Goal: Find specific page/section: Find specific page/section

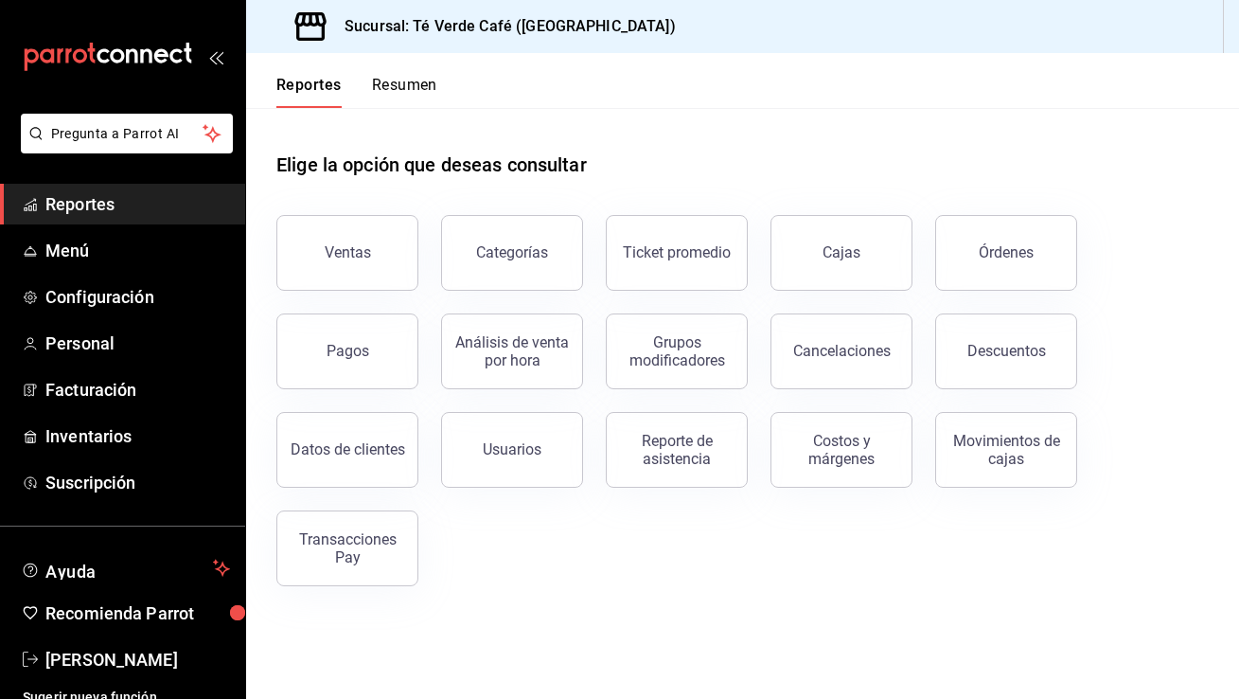
click at [109, 215] on span "Reportes" at bounding box center [137, 204] width 185 height 26
click at [1013, 276] on button "Órdenes" at bounding box center [1006, 253] width 142 height 76
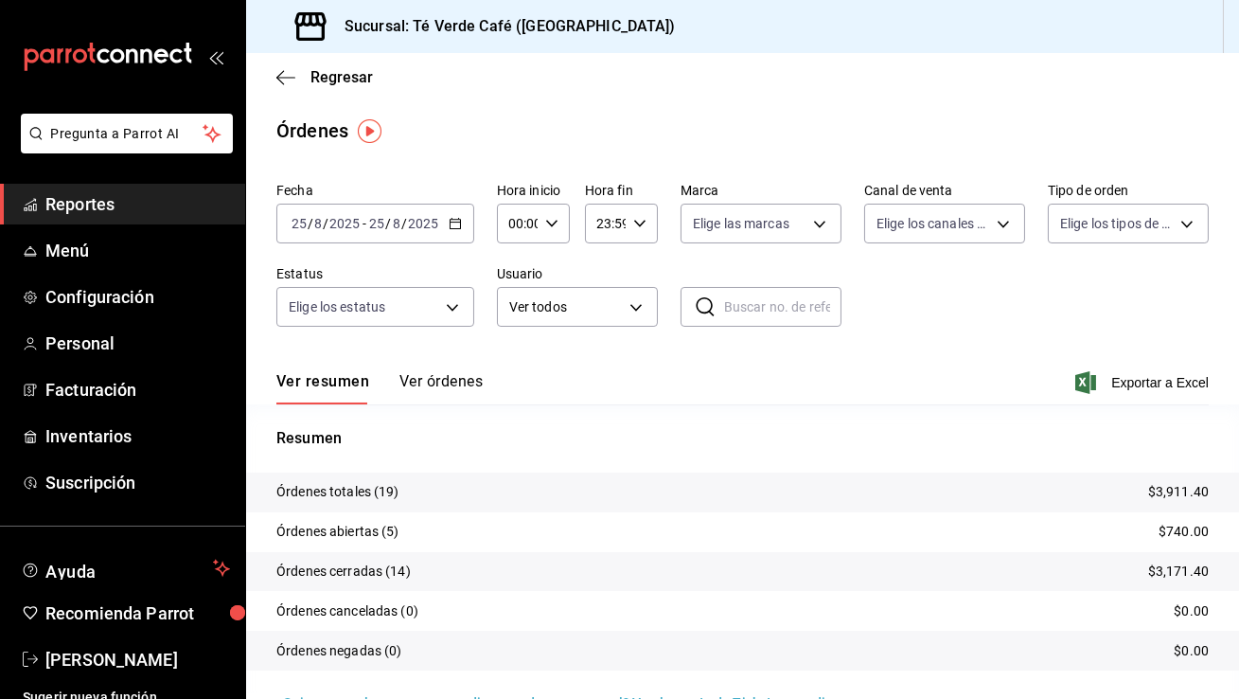
click at [461, 381] on button "Ver órdenes" at bounding box center [440, 388] width 83 height 32
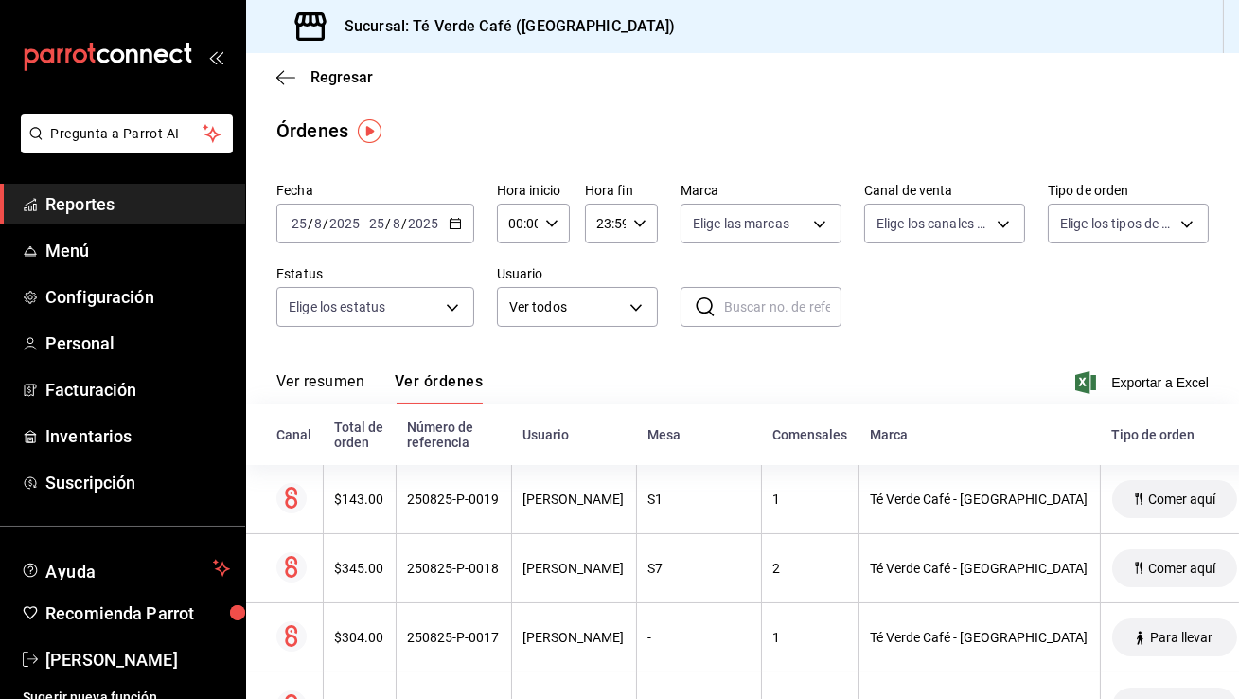
click at [91, 211] on span "Reportes" at bounding box center [137, 204] width 185 height 26
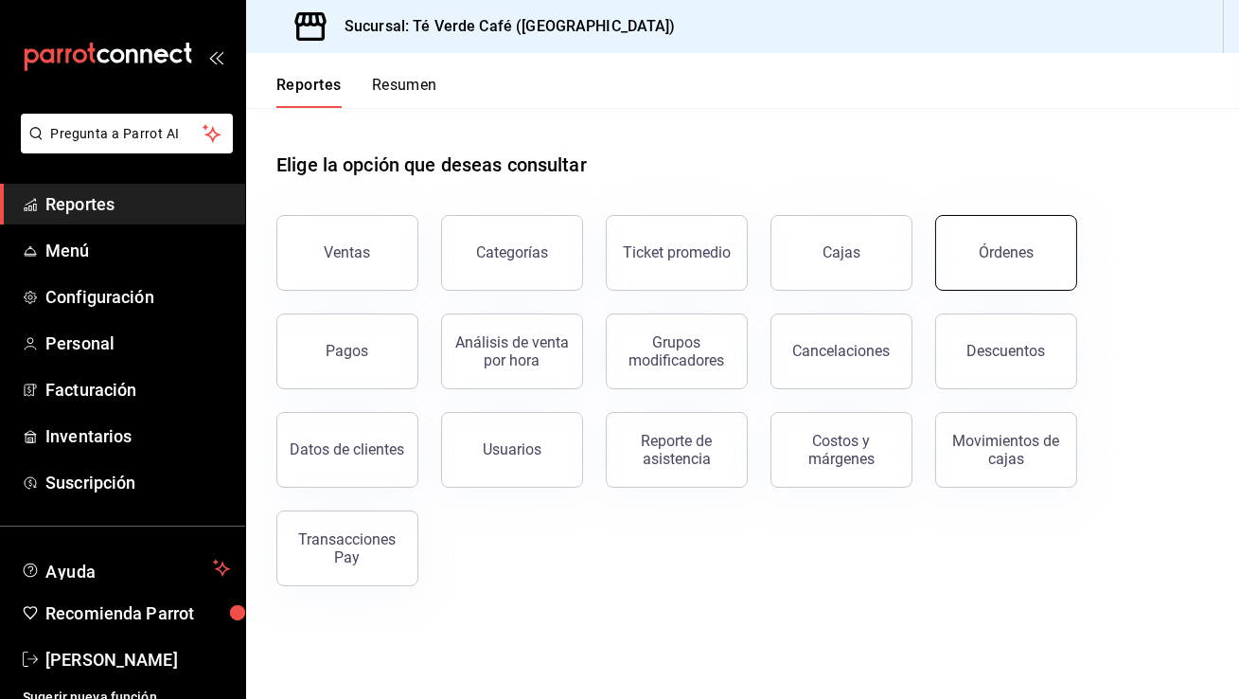
click at [967, 275] on button "Órdenes" at bounding box center [1006, 253] width 142 height 76
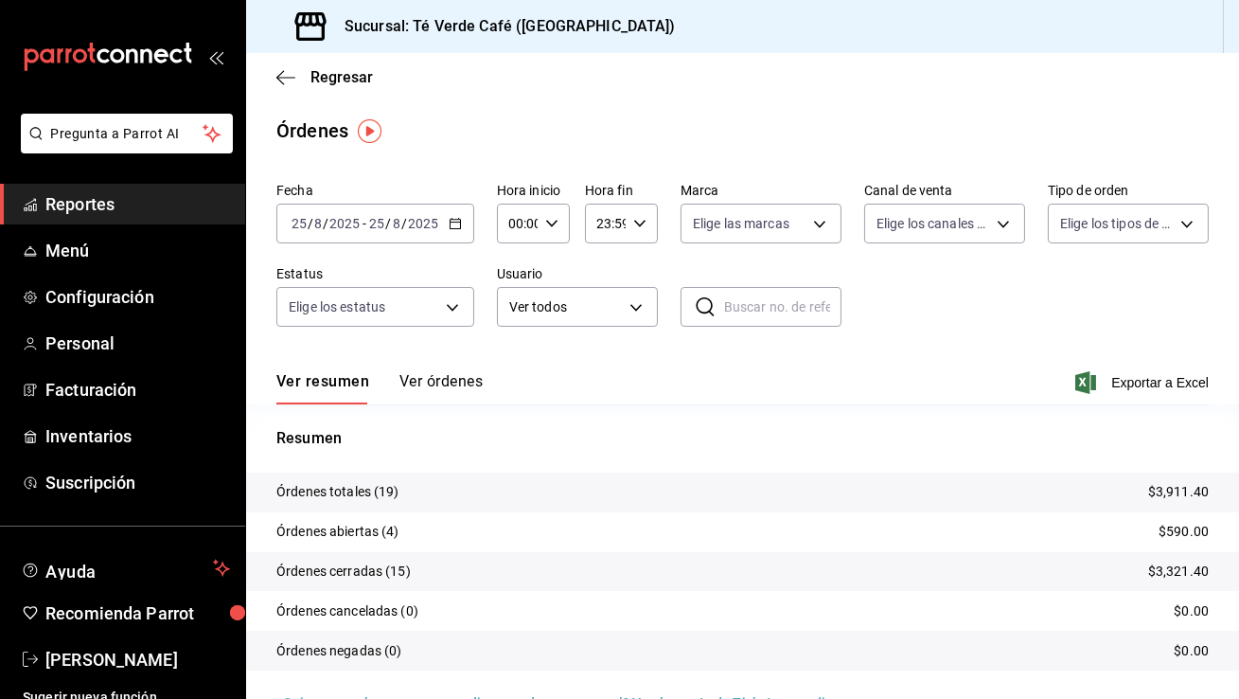
click at [453, 382] on button "Ver órdenes" at bounding box center [440, 388] width 83 height 32
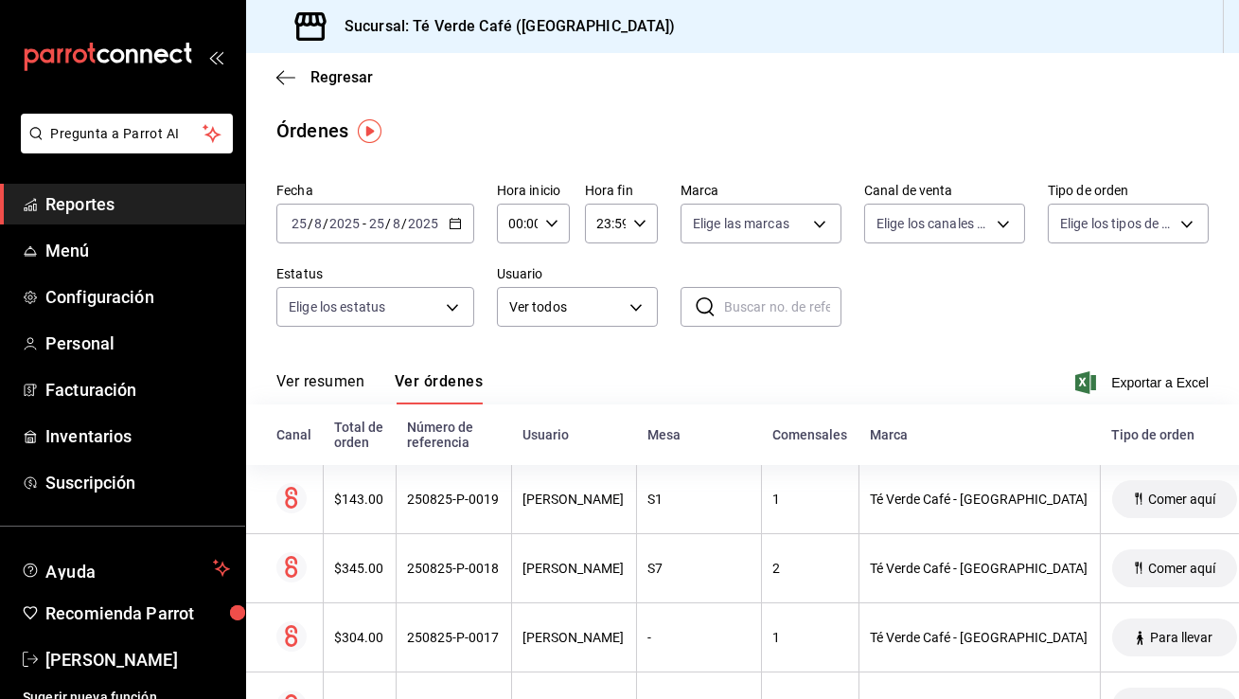
click at [100, 204] on span "Reportes" at bounding box center [137, 204] width 185 height 26
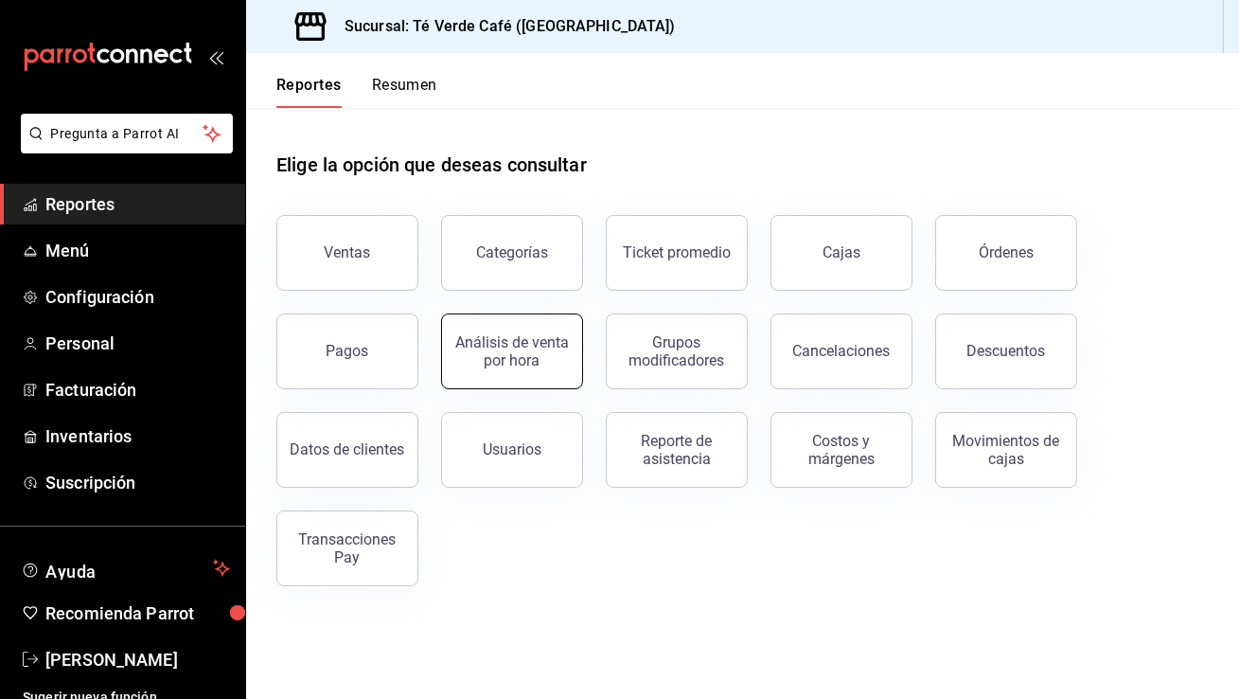
click at [525, 324] on button "Análisis de venta por hora" at bounding box center [512, 351] width 142 height 76
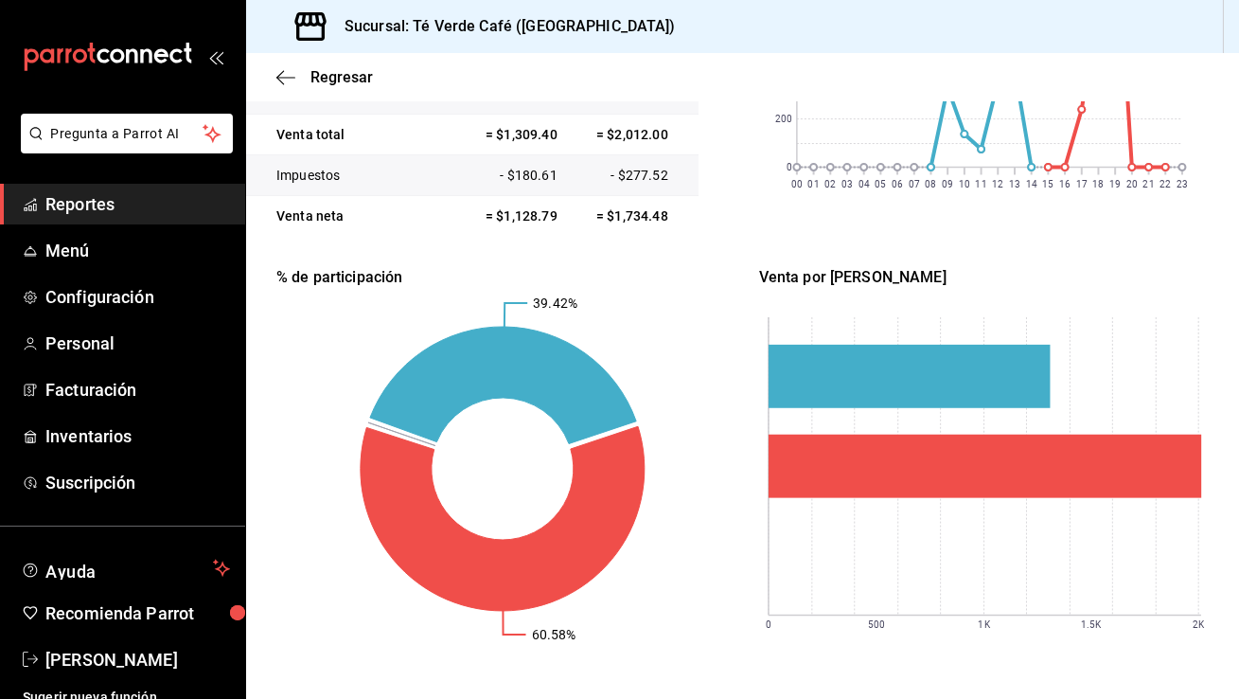
scroll to position [492, 0]
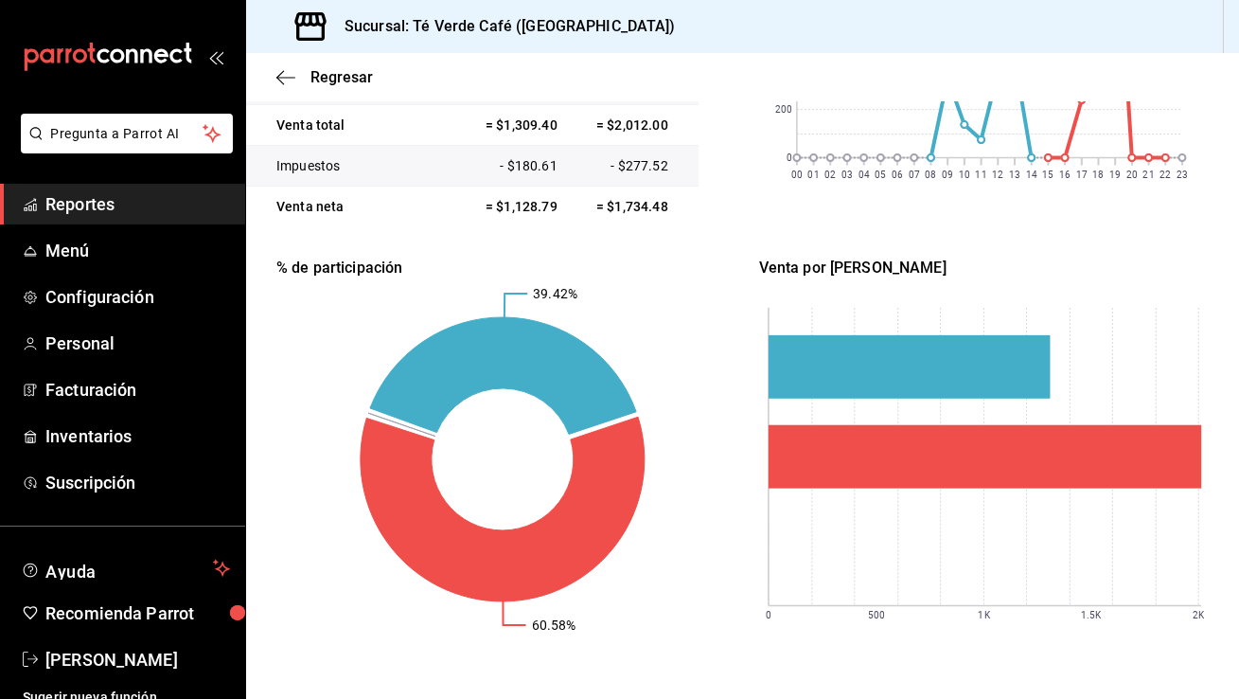
click at [87, 207] on span "Reportes" at bounding box center [137, 204] width 185 height 26
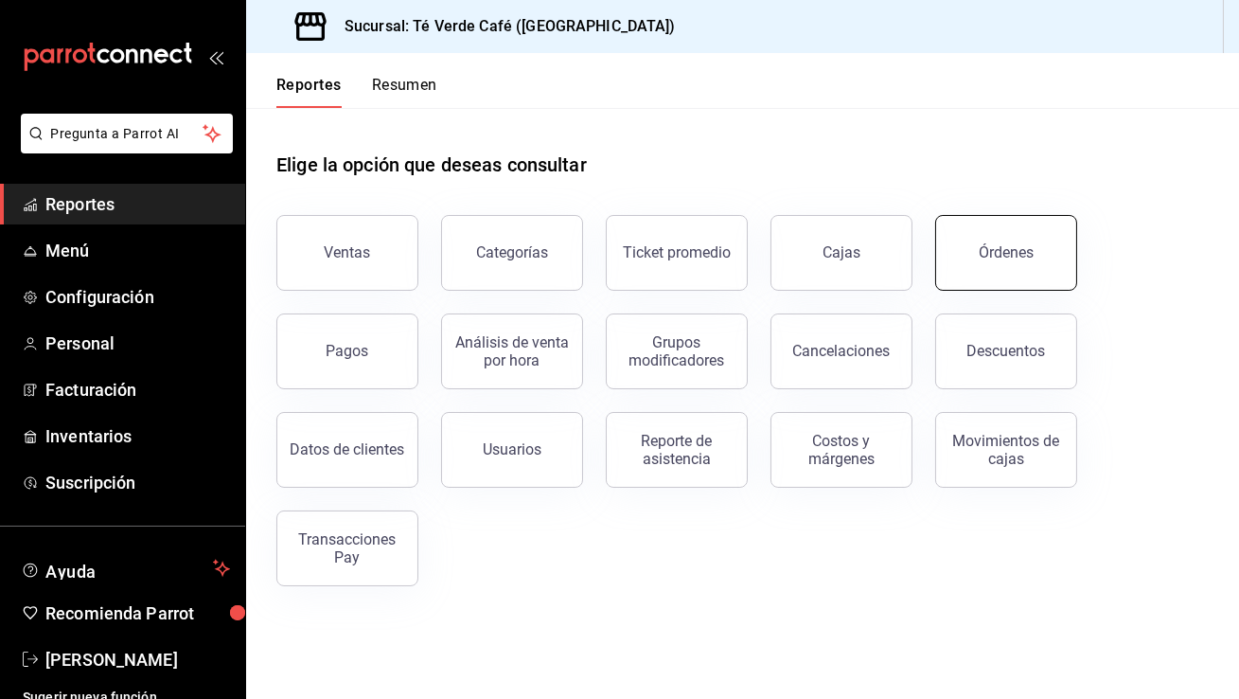
click at [988, 252] on div "Órdenes" at bounding box center [1006, 252] width 55 height 18
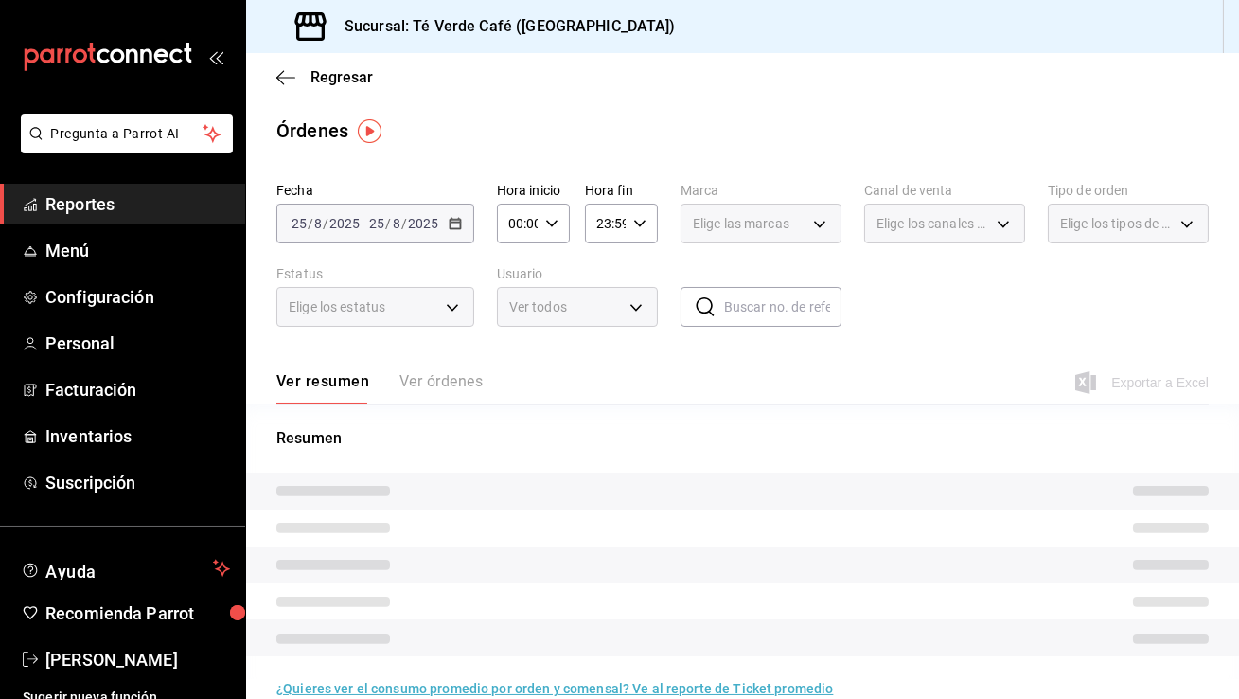
click at [87, 200] on span "Reportes" at bounding box center [137, 204] width 185 height 26
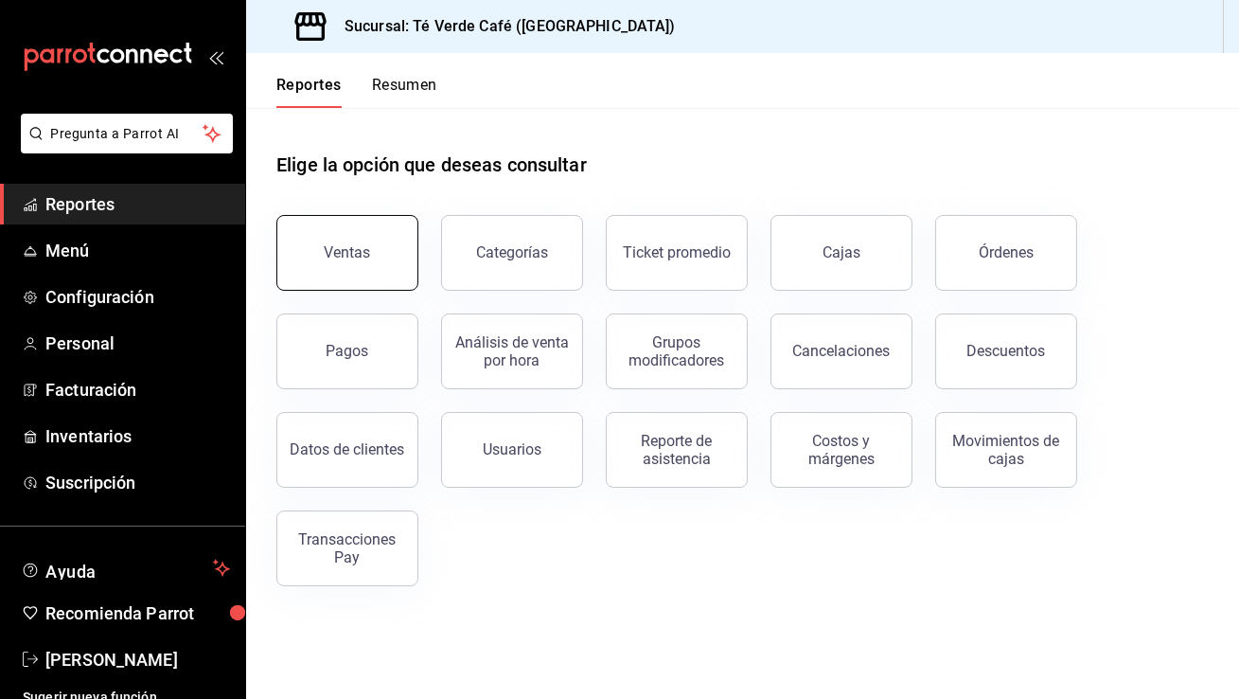
click at [381, 280] on button "Ventas" at bounding box center [347, 253] width 142 height 76
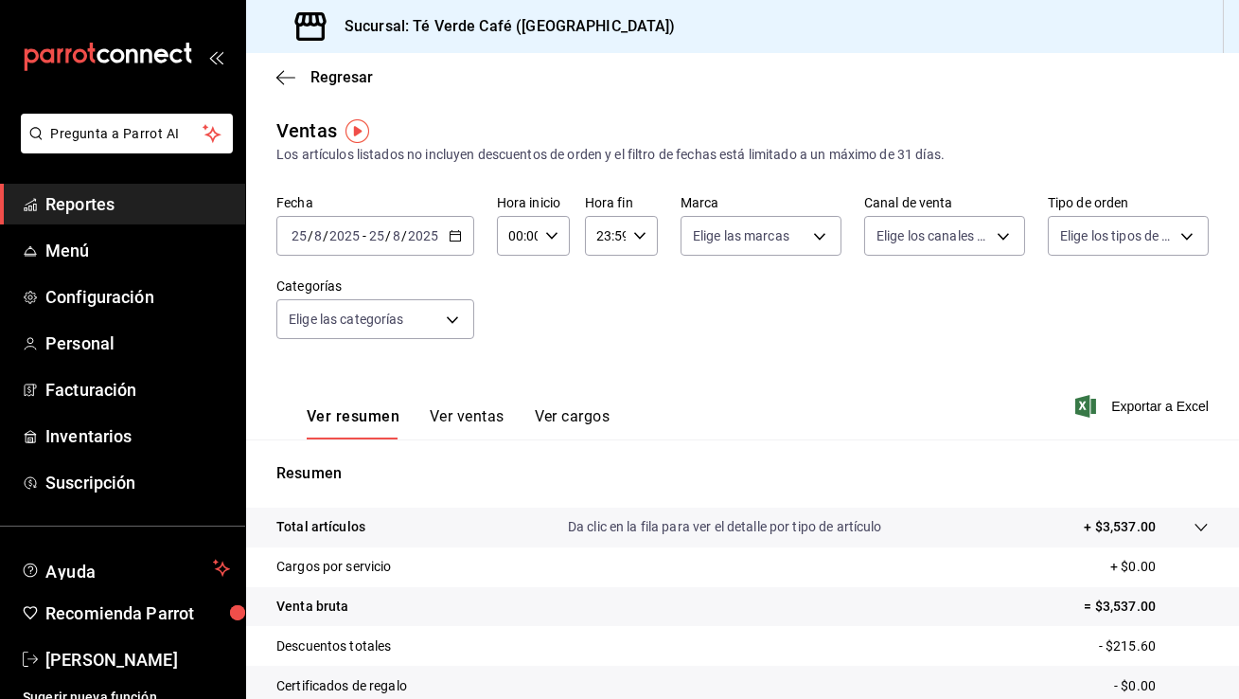
click at [76, 206] on span "Reportes" at bounding box center [137, 204] width 185 height 26
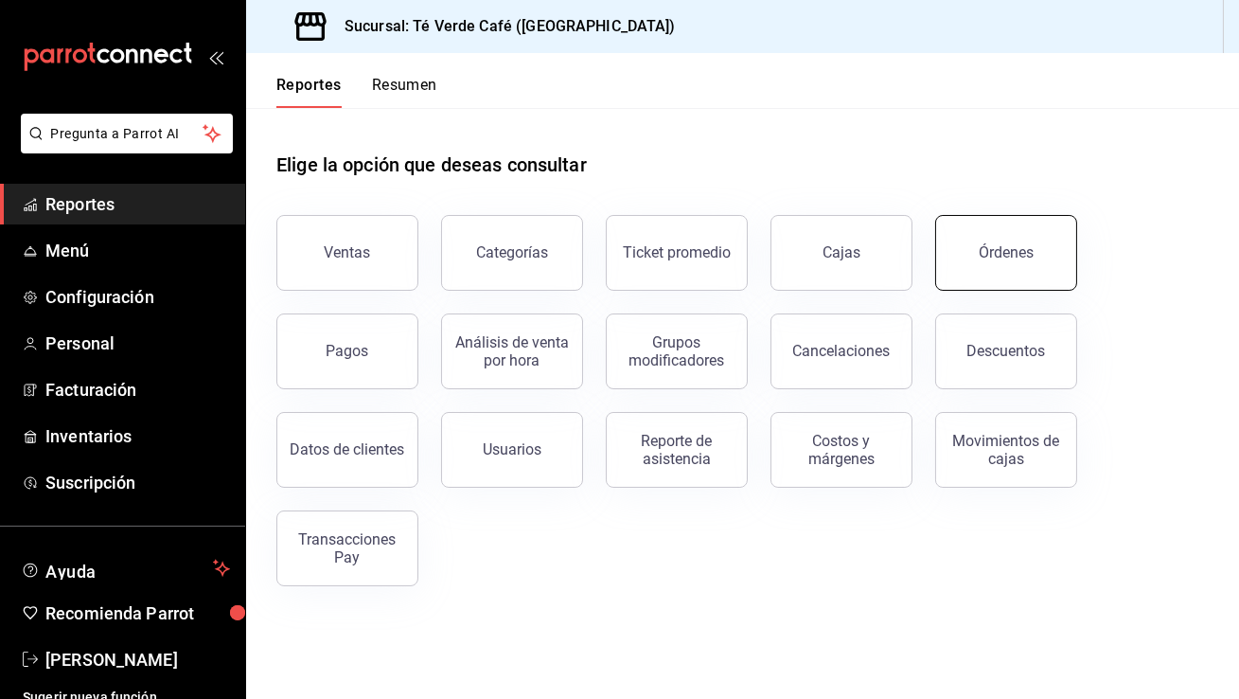
click at [974, 259] on button "Órdenes" at bounding box center [1006, 253] width 142 height 76
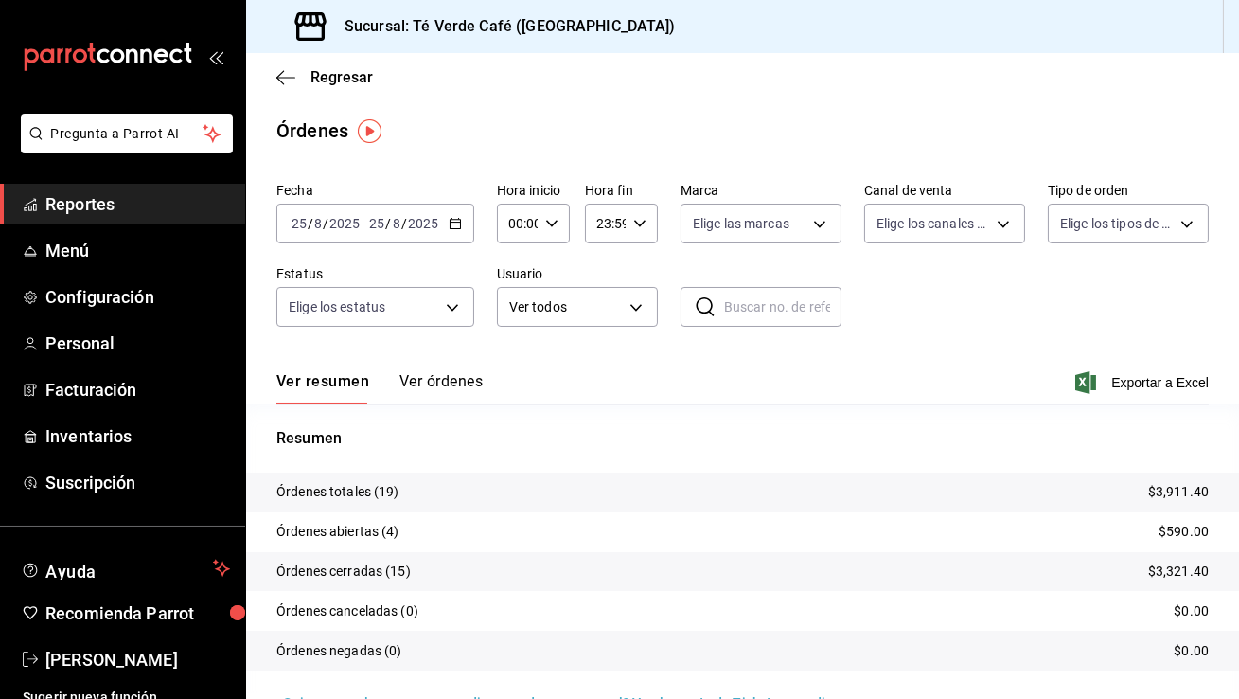
click at [102, 203] on span "Reportes" at bounding box center [137, 204] width 185 height 26
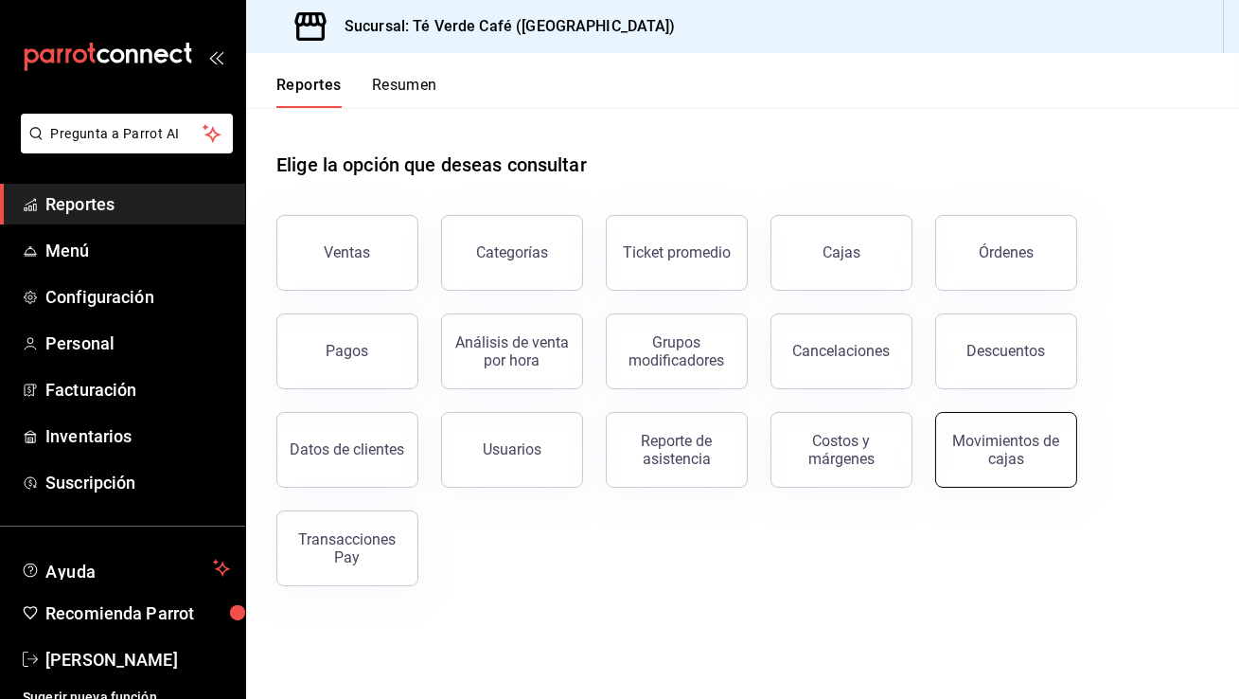
click at [1008, 476] on button "Movimientos de cajas" at bounding box center [1006, 450] width 142 height 76
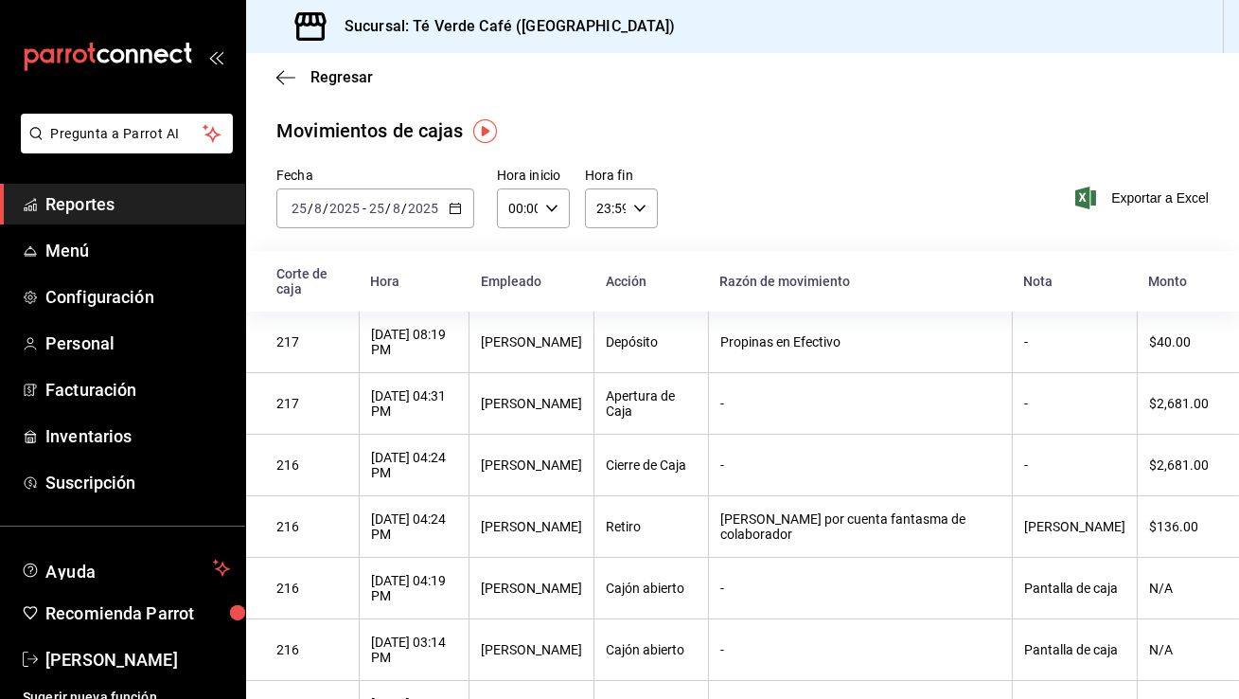
click at [80, 205] on span "Reportes" at bounding box center [137, 204] width 185 height 26
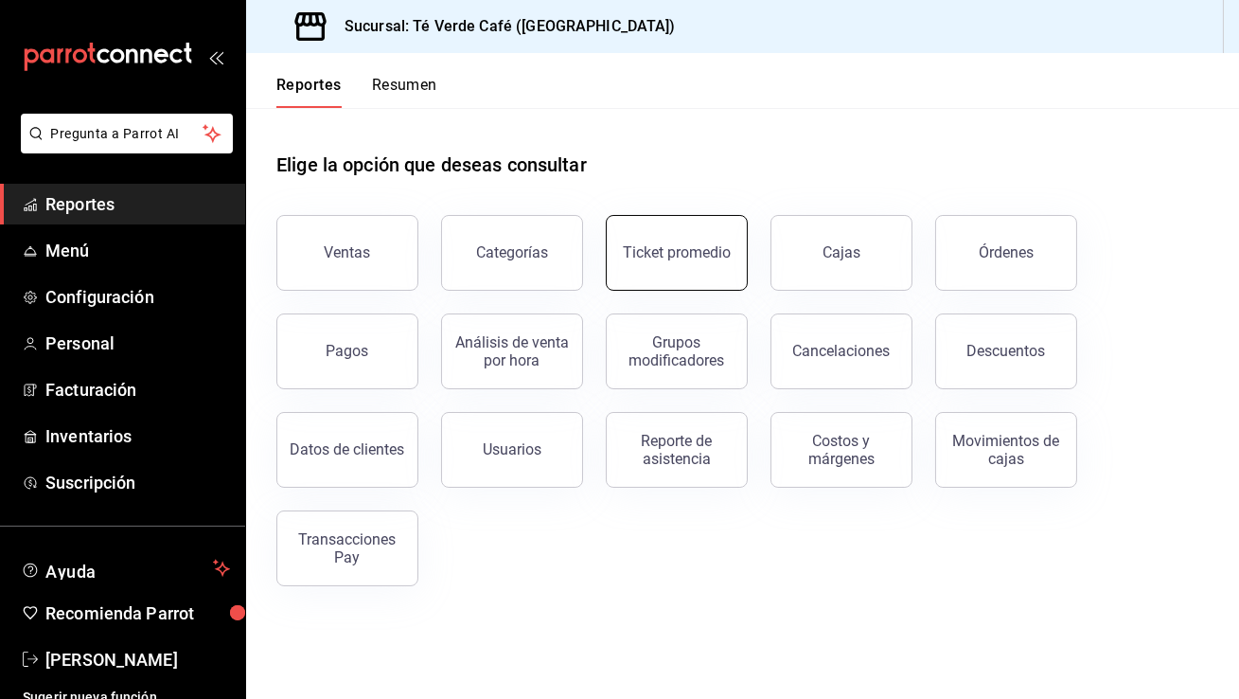
click at [662, 260] on div "Ticket promedio" at bounding box center [677, 252] width 108 height 18
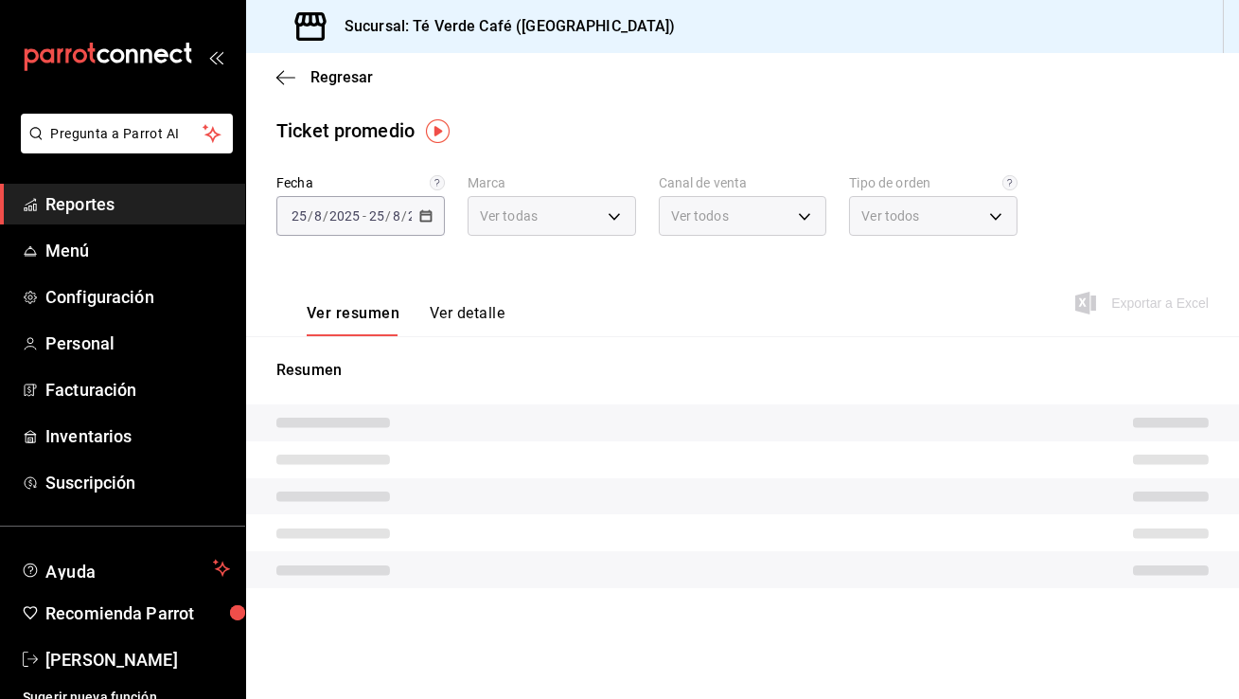
type input "758a6f1e-0dac-4099-973a-2f8b6b85c5fc"
type input "PARROT,UBER_EATS,RAPPI,DIDI_FOOD,ONLINE"
type input "2bf1a7ce-f1e6-4562-8861-fac63f4eac4b,7e6b721f-2569-450f-b61a-d8dacd7c23f4,46e30…"
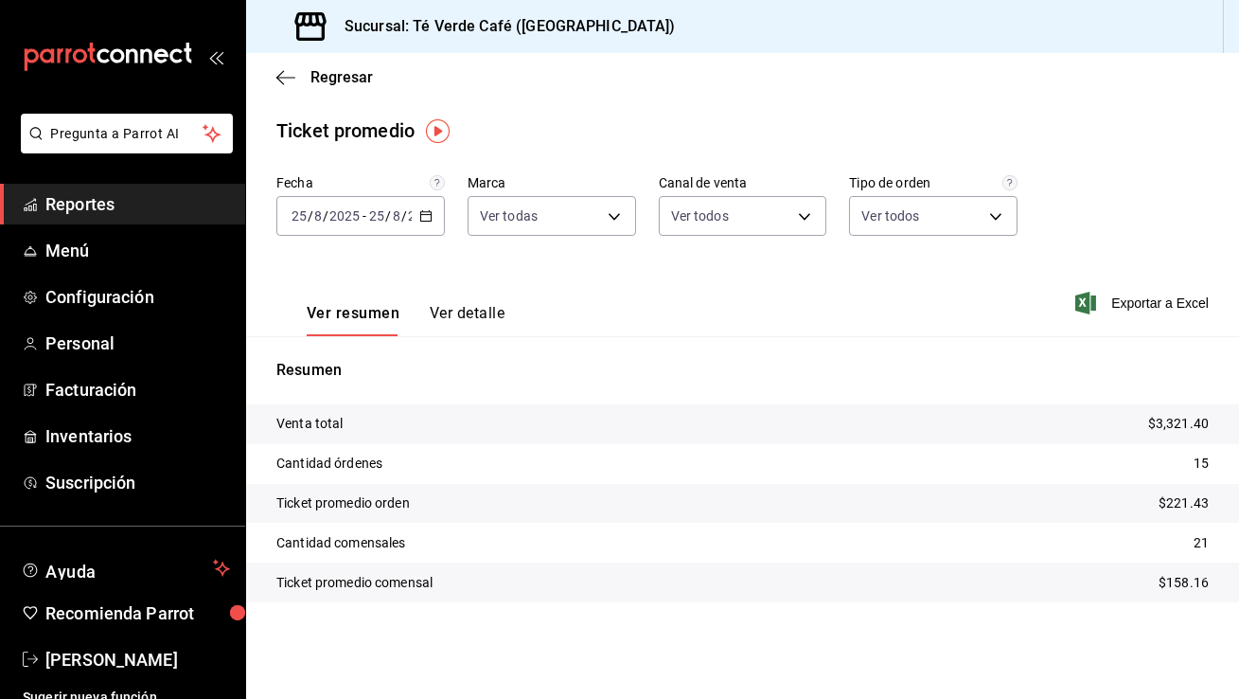
click at [72, 203] on span "Reportes" at bounding box center [137, 204] width 185 height 26
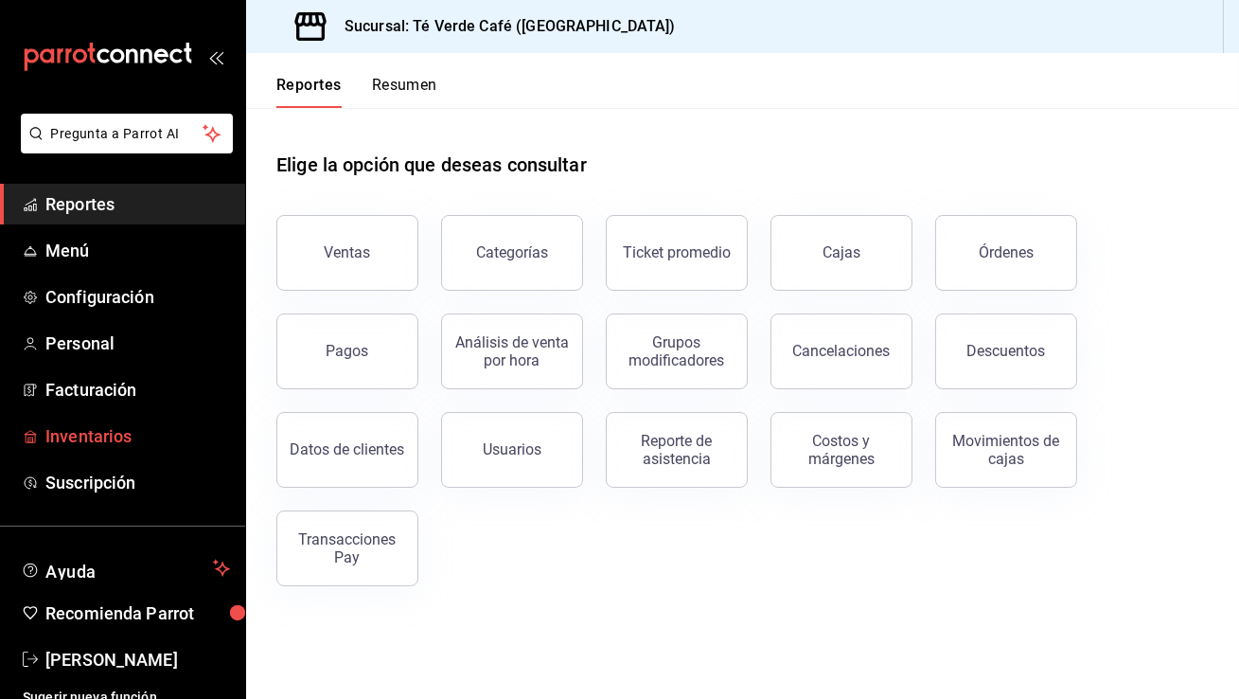
click at [103, 430] on span "Inventarios" at bounding box center [137, 436] width 185 height 26
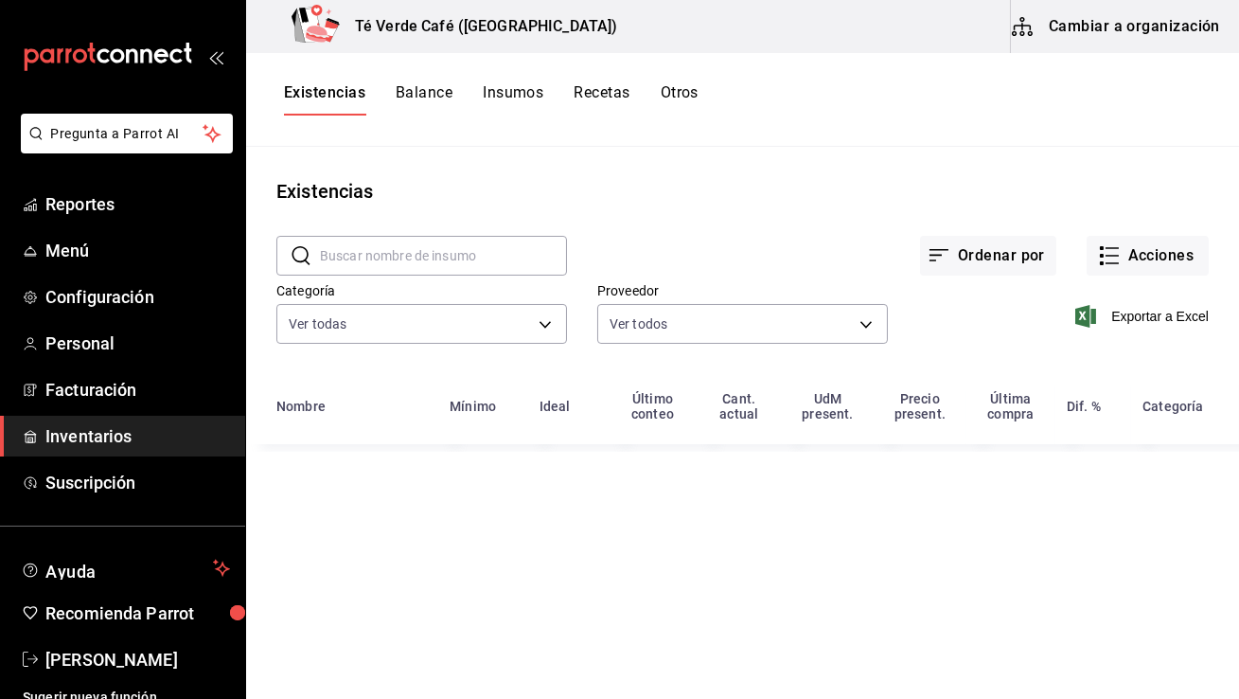
click at [487, 260] on input "text" at bounding box center [443, 256] width 247 height 38
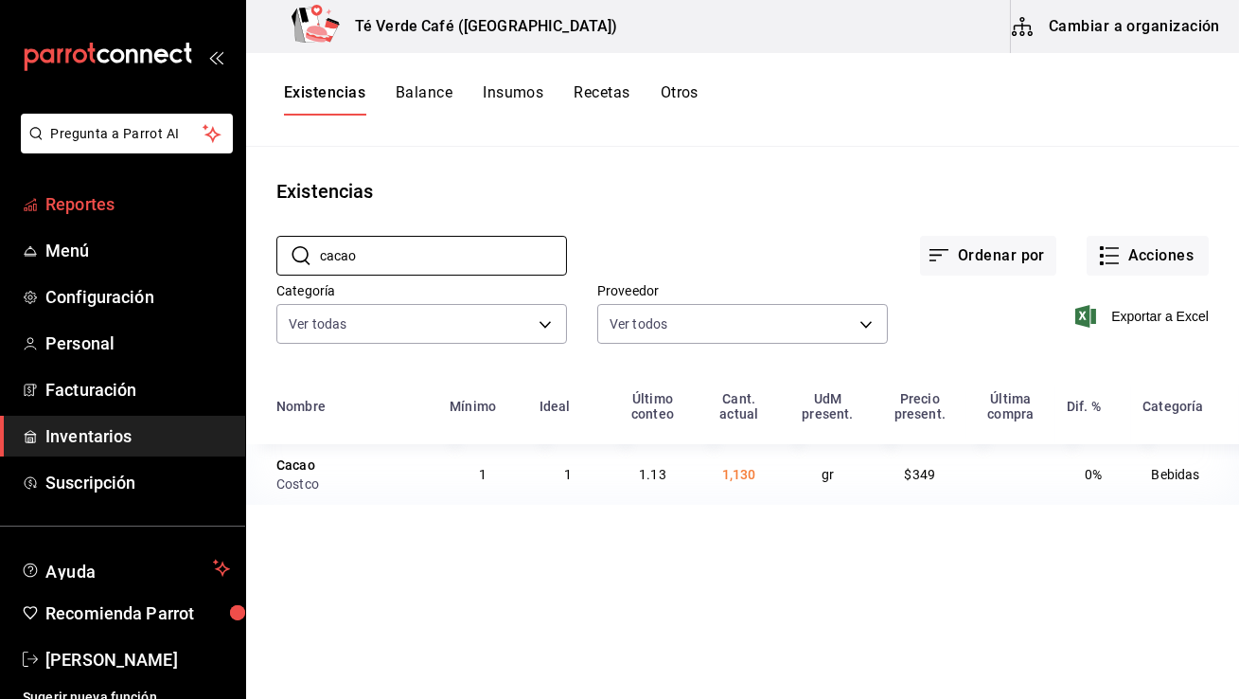
type input "cacao"
click at [55, 199] on span "Reportes" at bounding box center [137, 204] width 185 height 26
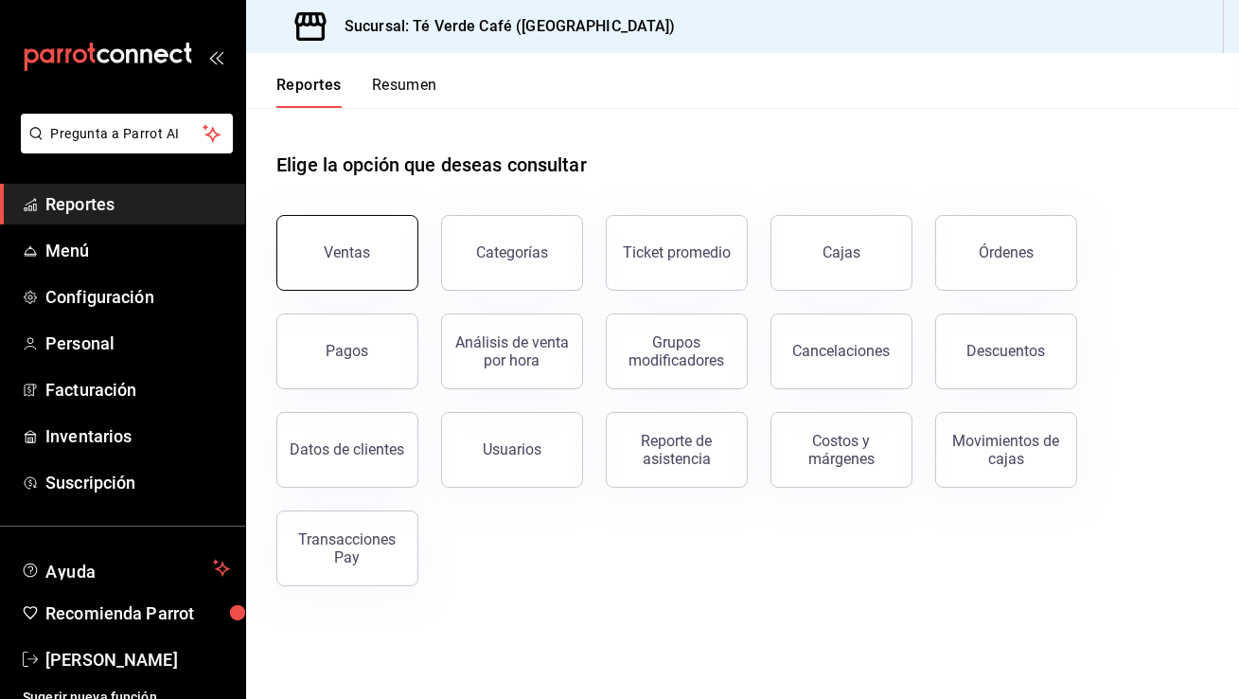
click at [373, 267] on button "Ventas" at bounding box center [347, 253] width 142 height 76
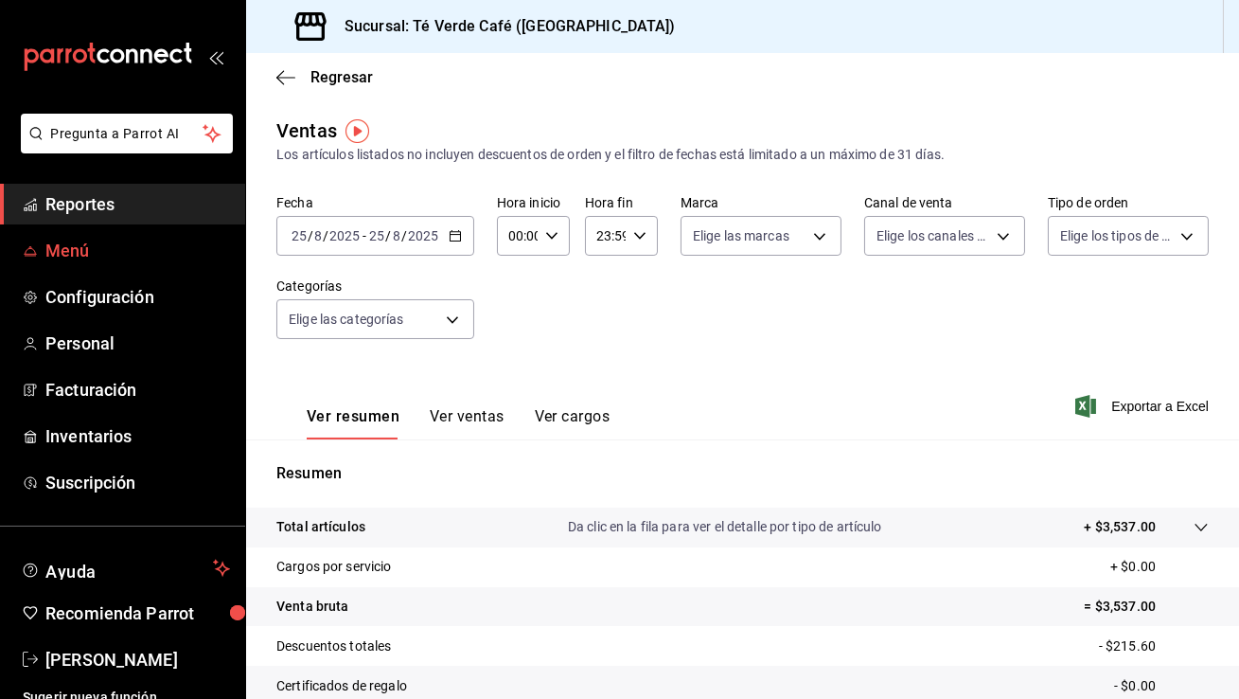
click at [72, 254] on span "Menú" at bounding box center [137, 251] width 185 height 26
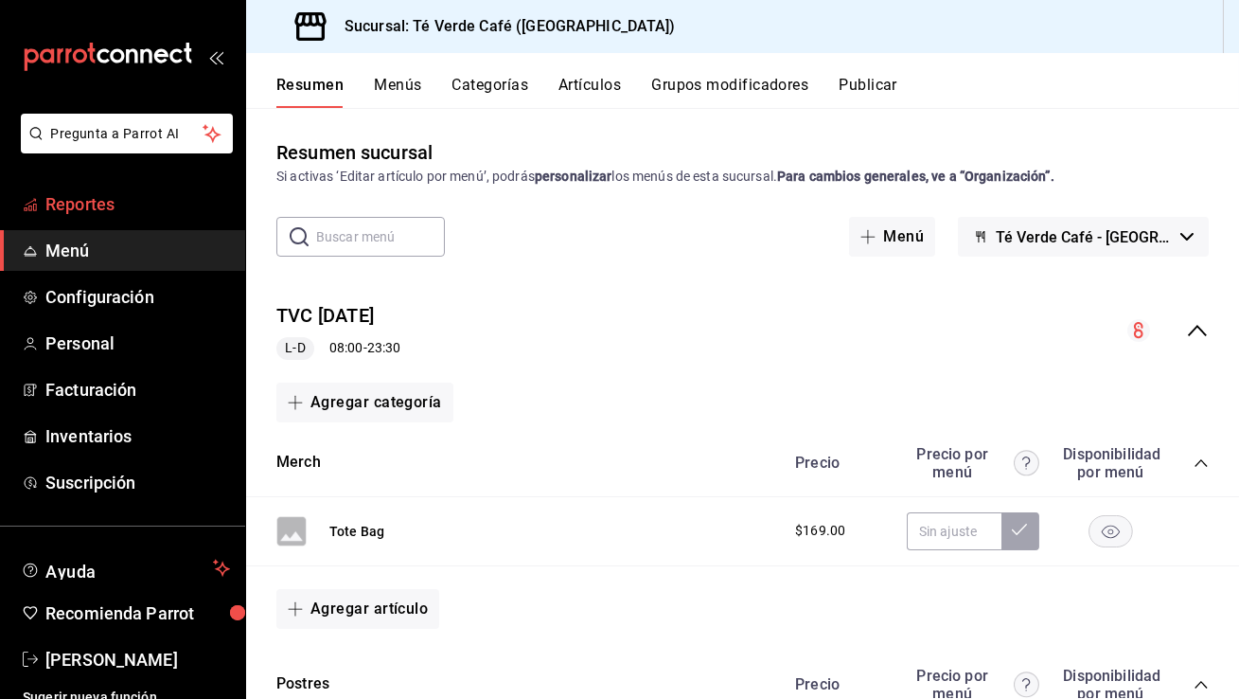
click at [103, 201] on span "Reportes" at bounding box center [137, 204] width 185 height 26
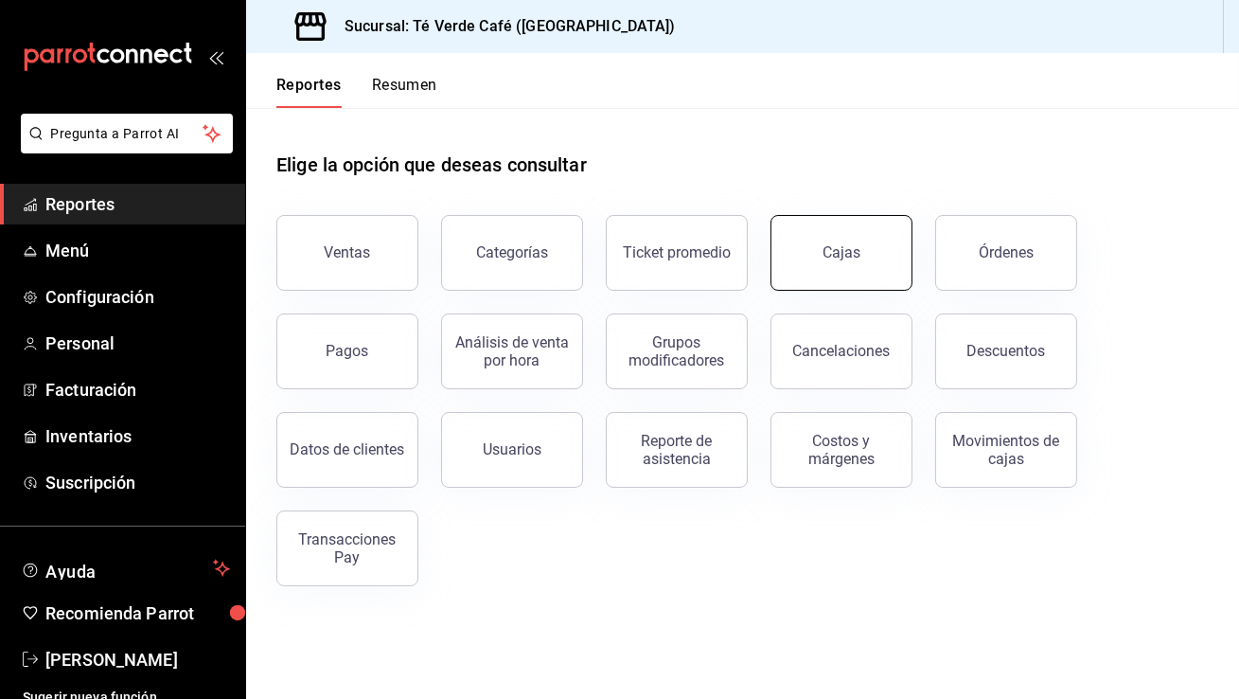
click at [832, 236] on button "Cajas" at bounding box center [841, 253] width 142 height 76
